Goal: Information Seeking & Learning: Learn about a topic

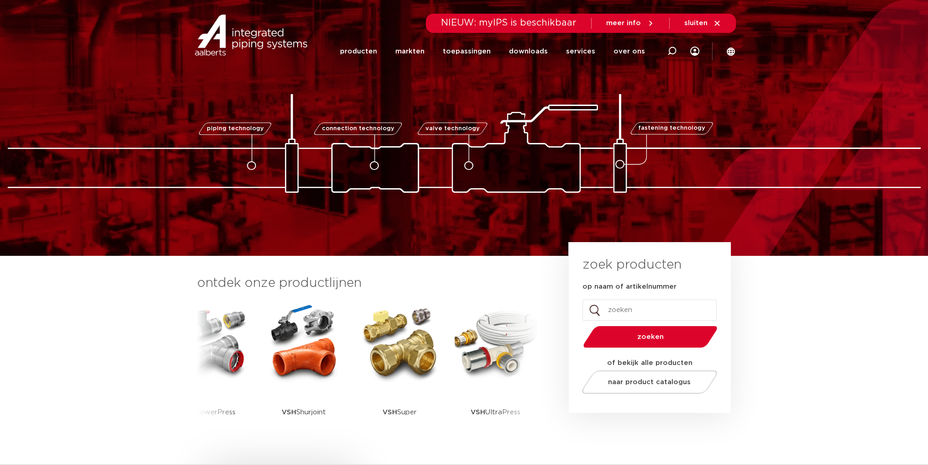
drag, startPoint x: 374, startPoint y: 53, endPoint x: 392, endPoint y: 62, distance: 20.2
click at [374, 53] on link "producten" at bounding box center [358, 51] width 37 height 37
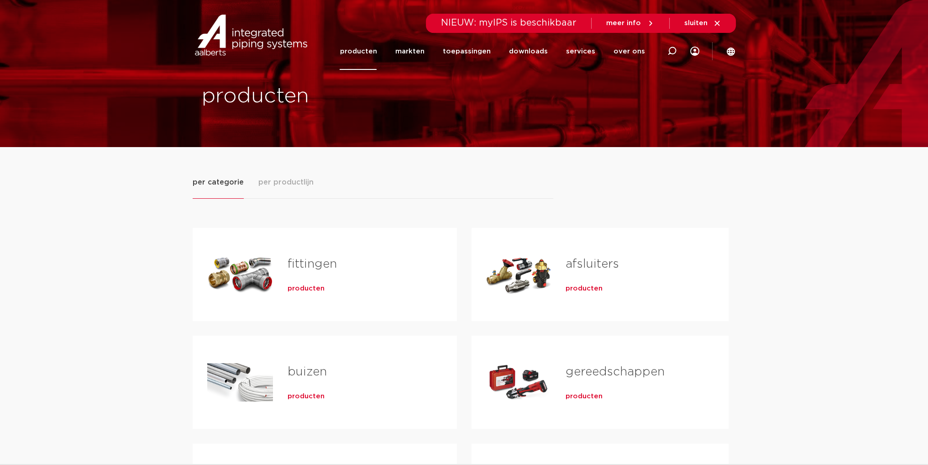
click at [226, 48] on img at bounding box center [251, 35] width 117 height 41
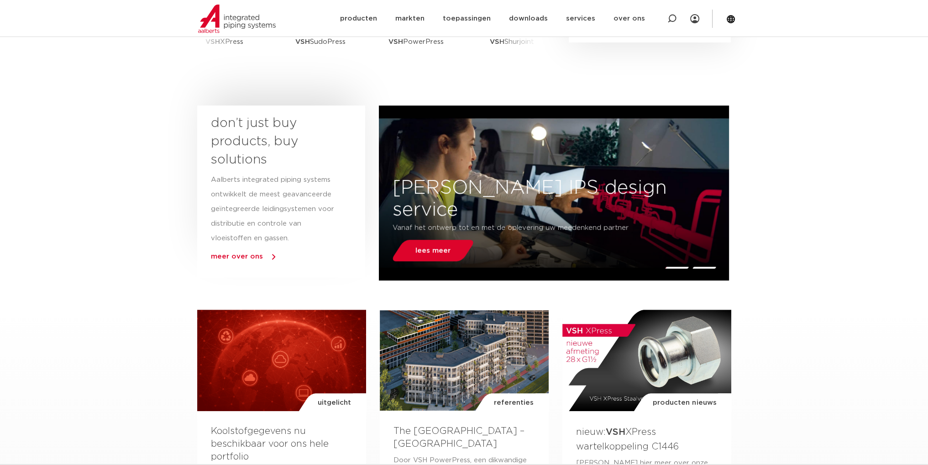
scroll to position [365, 0]
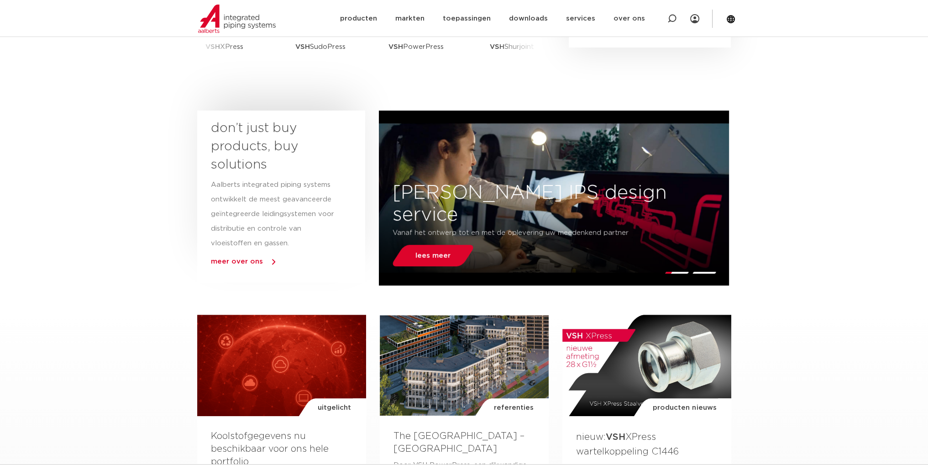
click at [715, 256] on div "lees meer" at bounding box center [554, 262] width 350 height 45
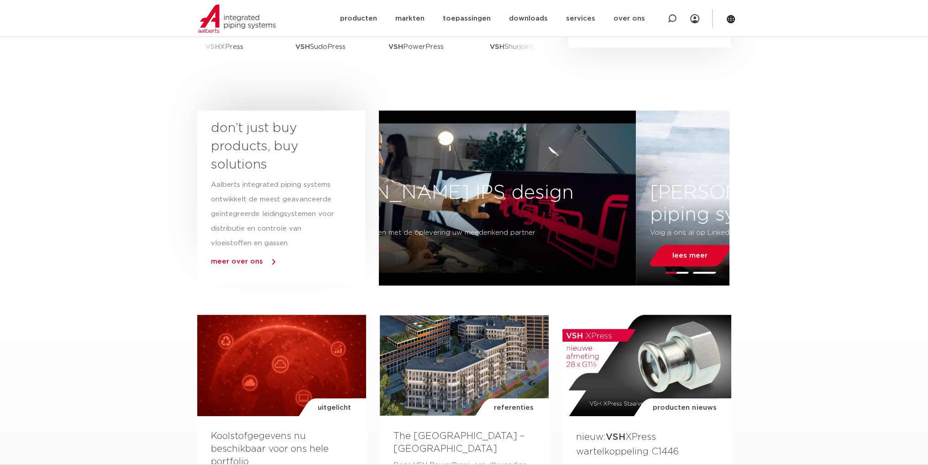
click at [582, 234] on div "Aalberts IPS design service Vanaf het ontwerp tot en met de oplevering uw meede…" at bounding box center [461, 234] width 350 height 104
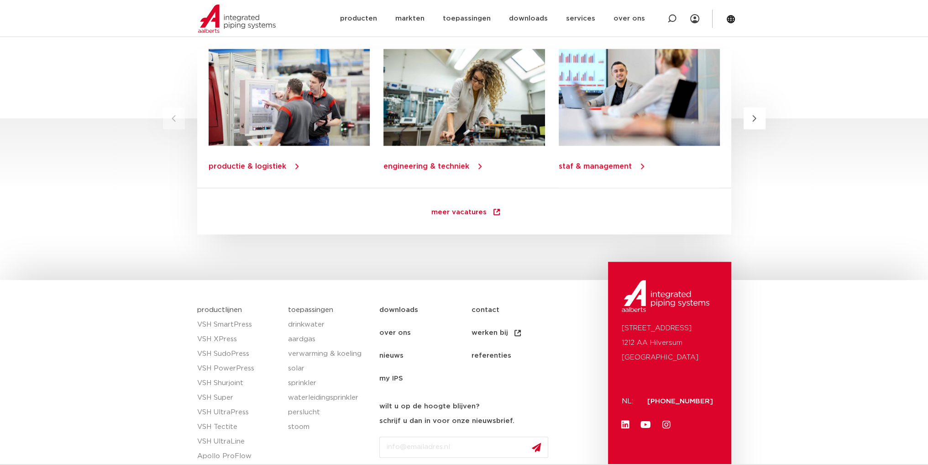
scroll to position [1268, 0]
